Goal: Task Accomplishment & Management: Complete application form

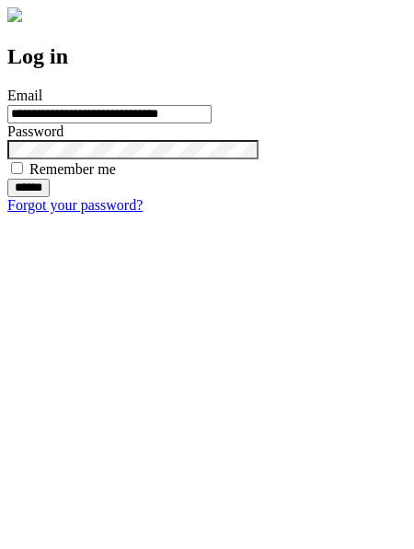
type input "**********"
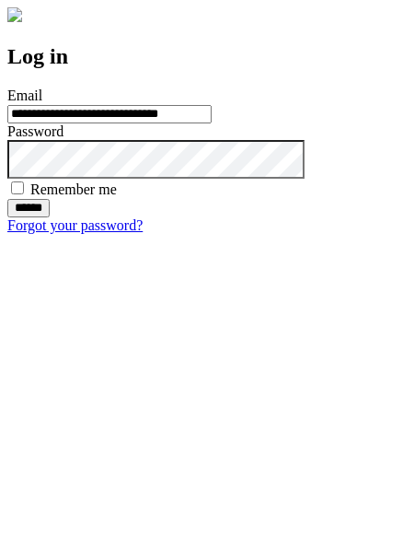
click at [50, 217] on input "******" at bounding box center [28, 208] width 42 height 18
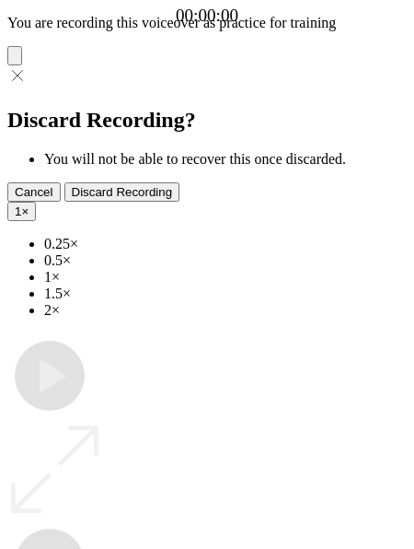
type input "**********"
